Goal: Transaction & Acquisition: Download file/media

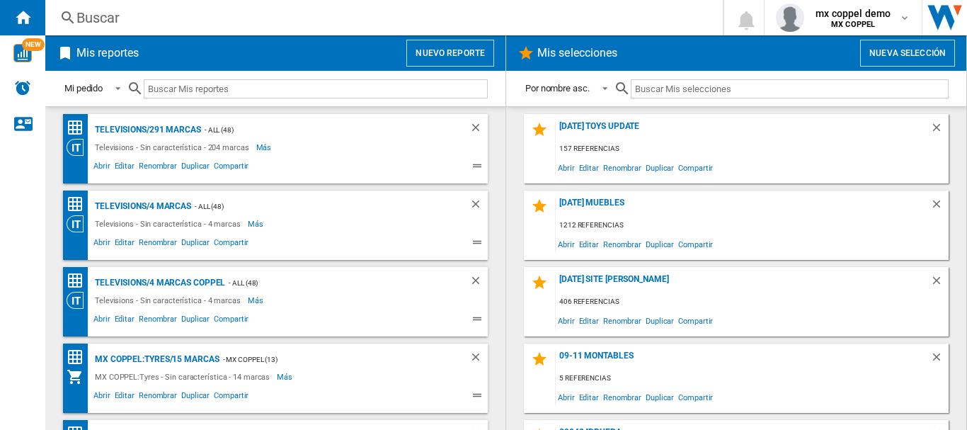
click at [462, 56] on button "Nuevo reporte" at bounding box center [450, 53] width 88 height 27
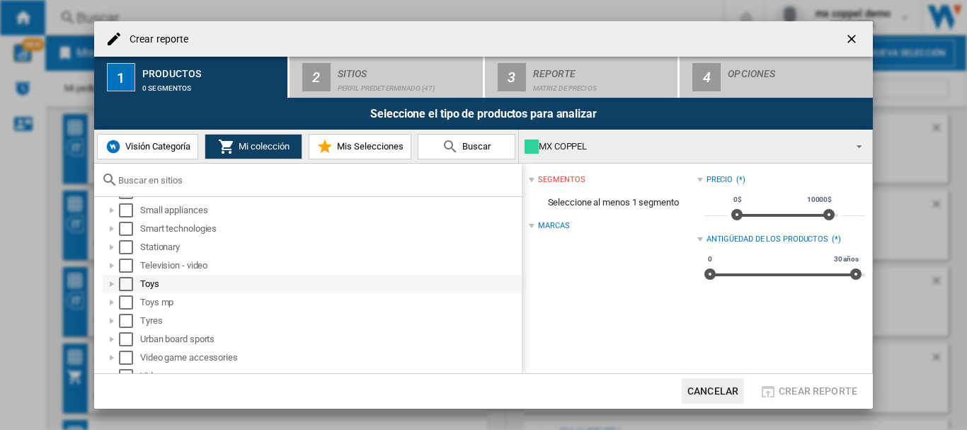
scroll to position [880, 0]
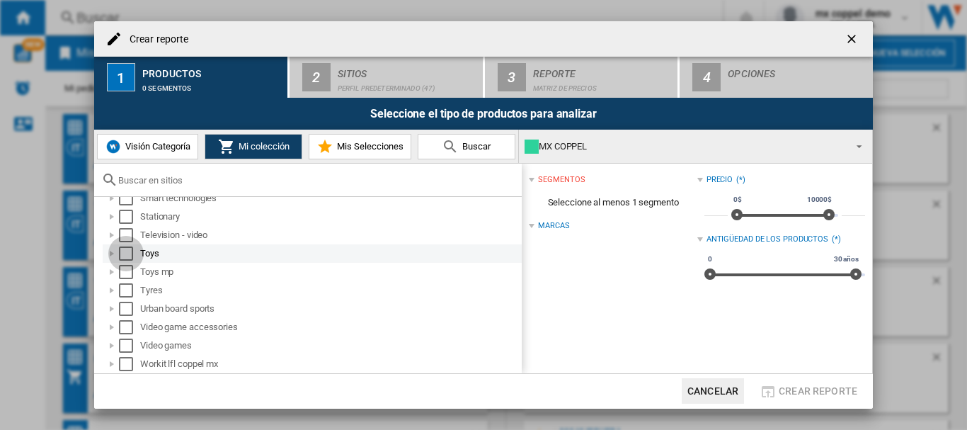
click at [125, 252] on div "Select" at bounding box center [126, 253] width 14 height 14
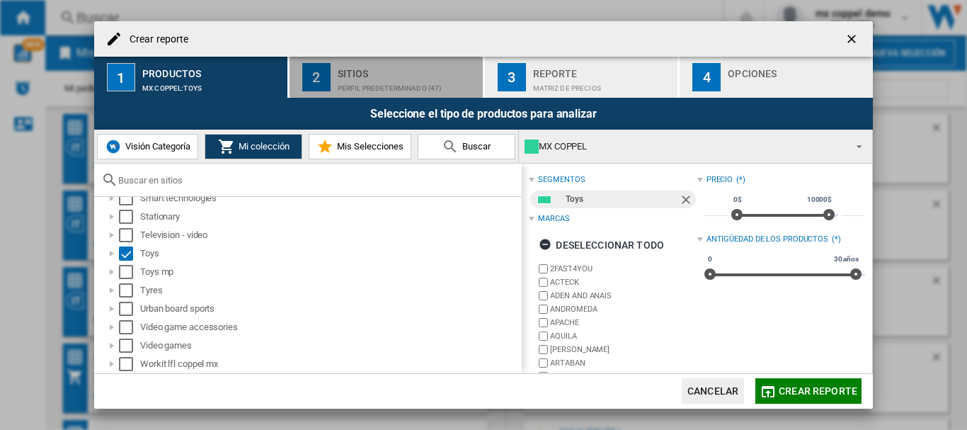
click at [350, 82] on div "Perfil predeterminado (47)" at bounding box center [407, 84] width 139 height 15
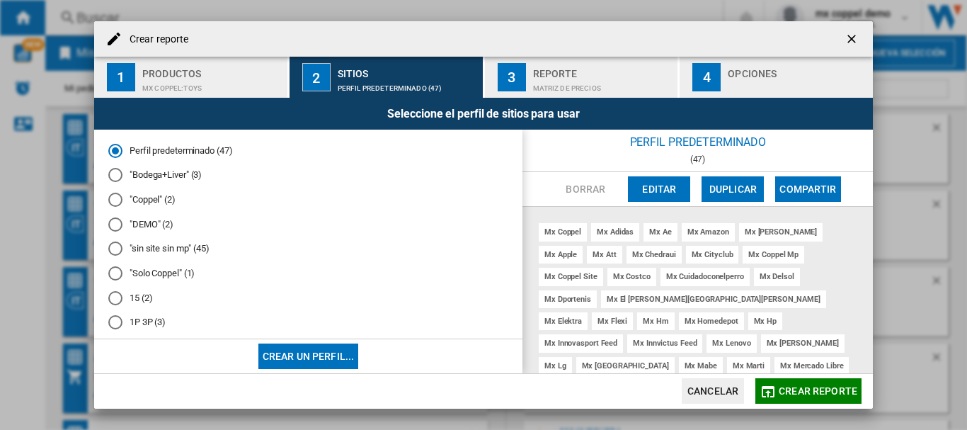
click at [158, 274] on md-radio-button ""Solo Coppel" (1)" at bounding box center [308, 273] width 400 height 13
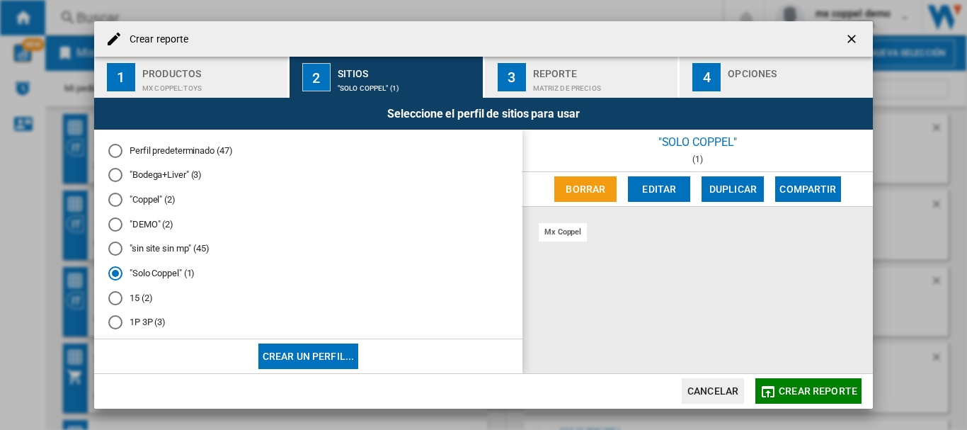
click at [806, 391] on span "Crear reporte" at bounding box center [818, 390] width 79 height 11
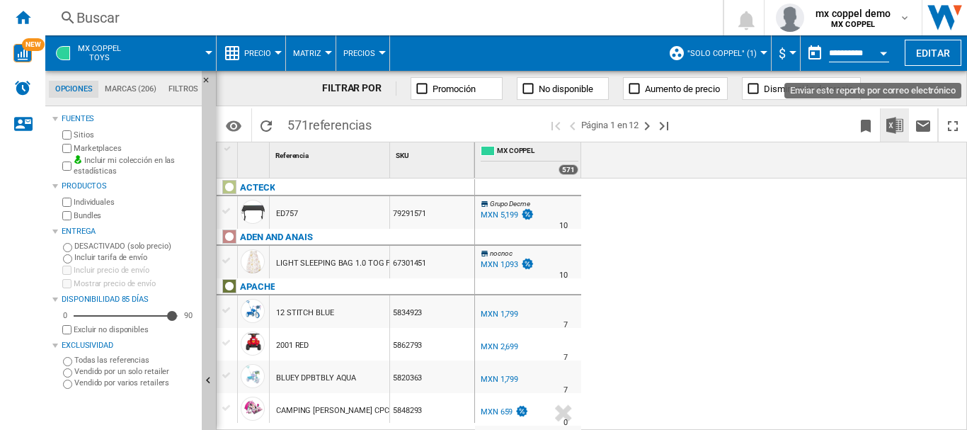
click at [894, 127] on img "Descargar en Excel" at bounding box center [894, 125] width 17 height 17
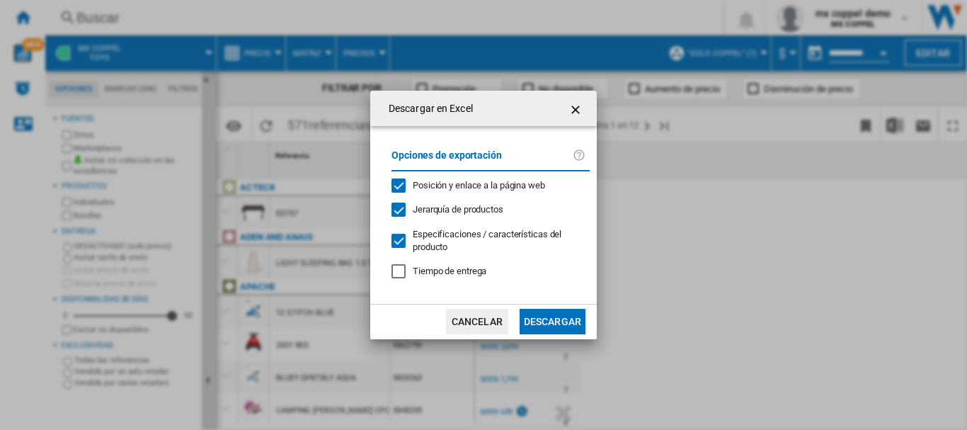
click at [529, 315] on button "Descargar" at bounding box center [553, 321] width 66 height 25
